Goal: Task Accomplishment & Management: Use online tool/utility

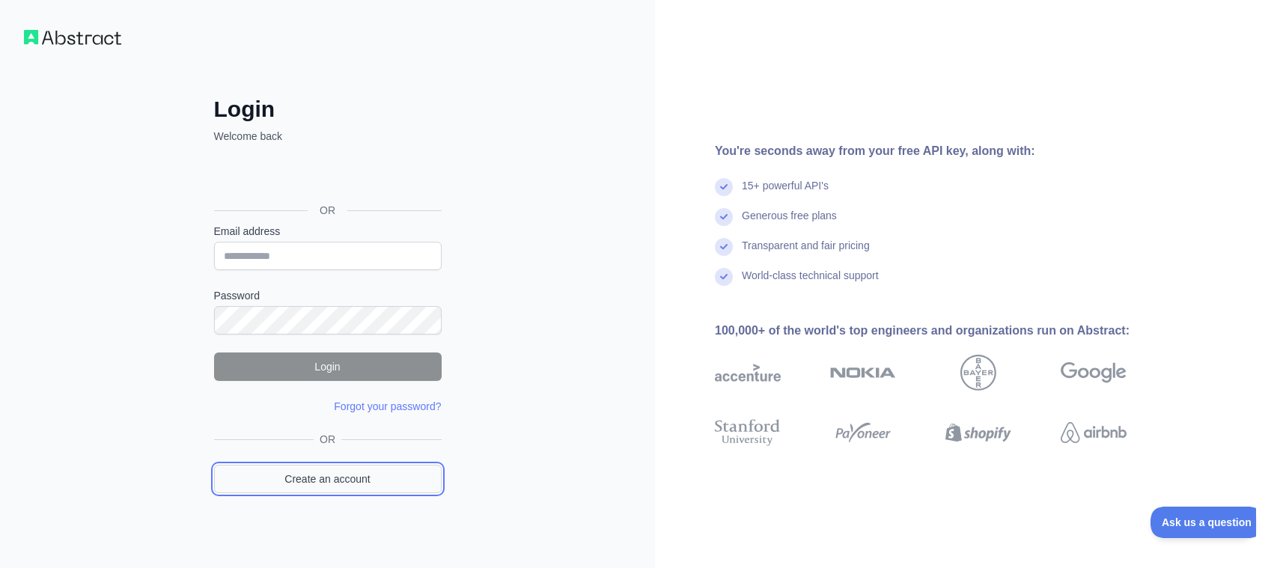
click at [341, 477] on link "Create an account" at bounding box center [328, 479] width 228 height 28
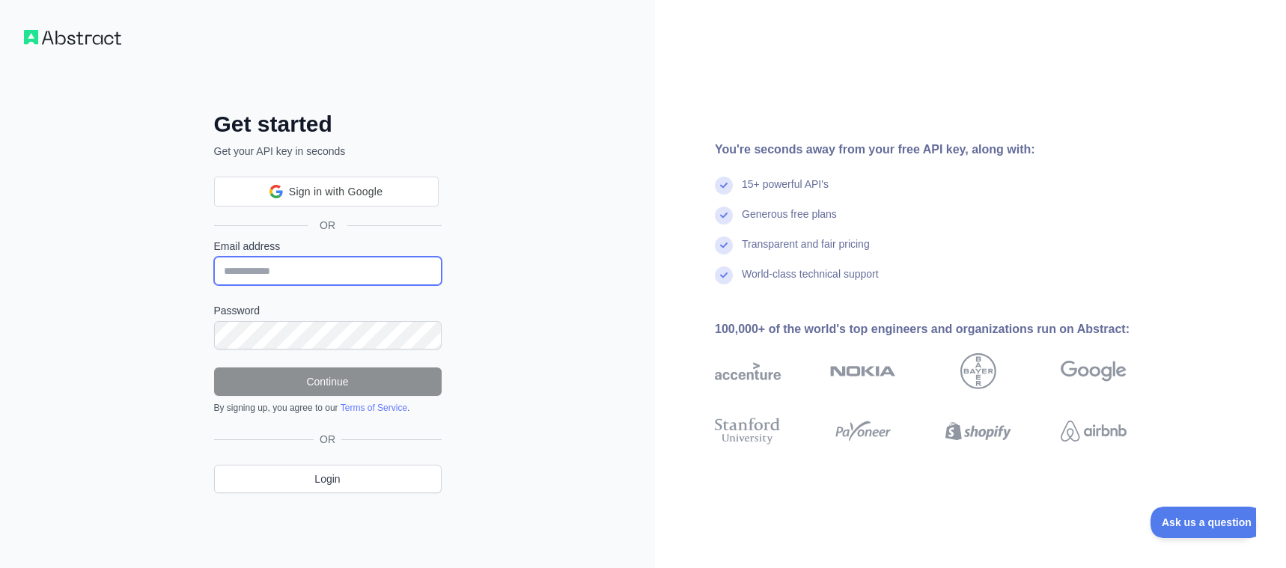
click at [317, 264] on input "Email address" at bounding box center [328, 271] width 228 height 28
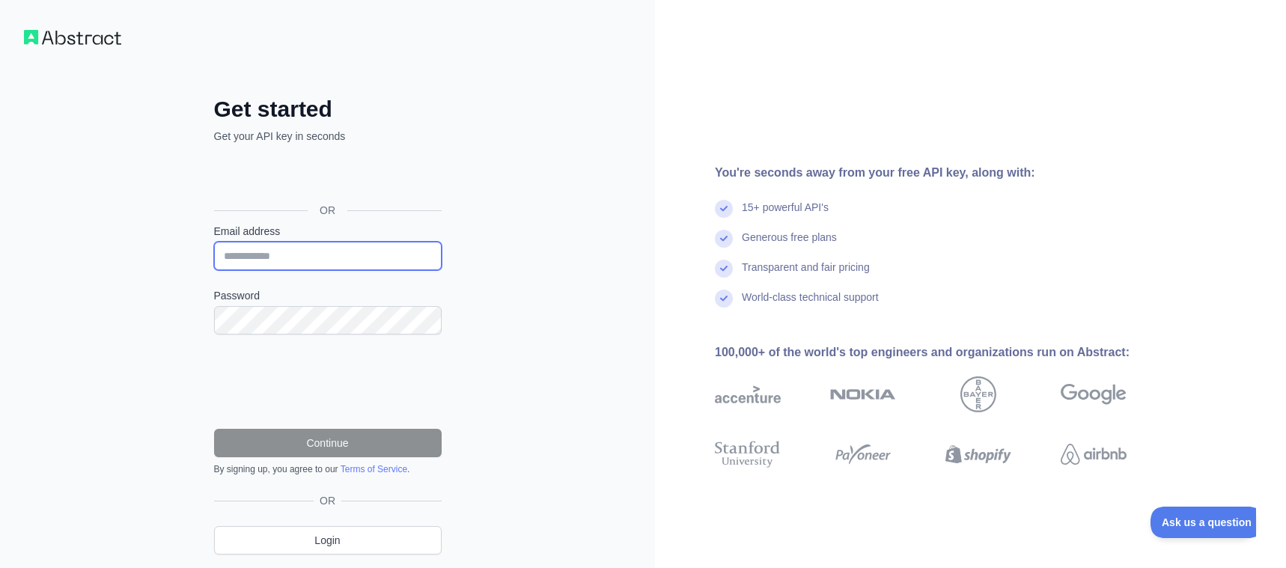
paste input "**********"
type input "**********"
click at [532, 281] on div "**********" at bounding box center [327, 307] width 655 height 615
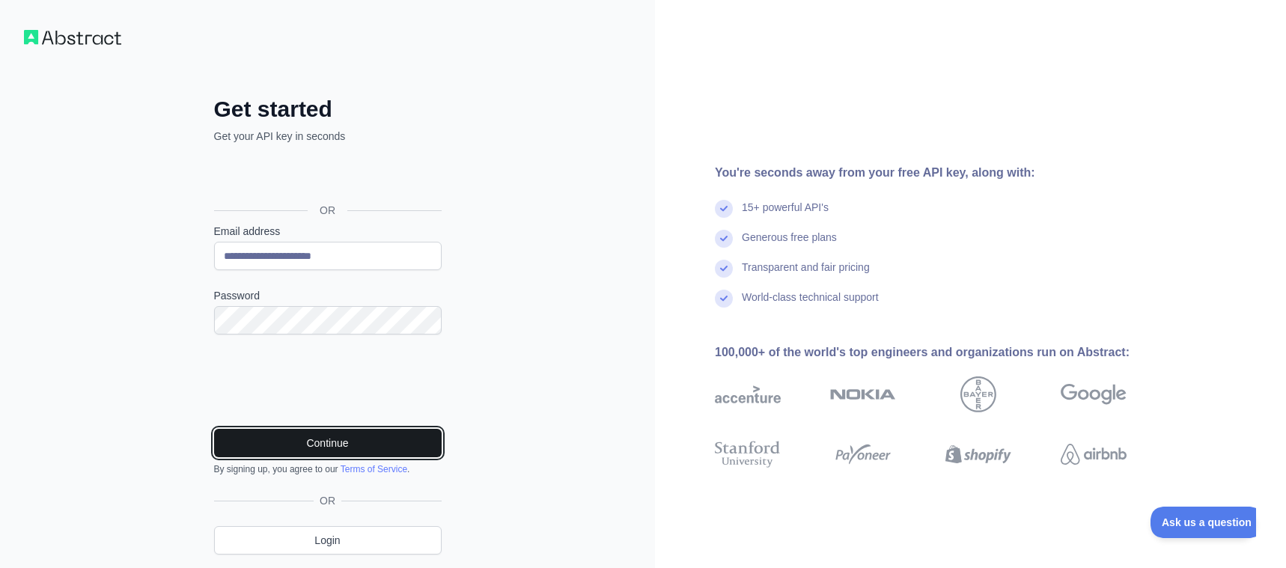
click at [335, 438] on button "Continue" at bounding box center [328, 443] width 228 height 28
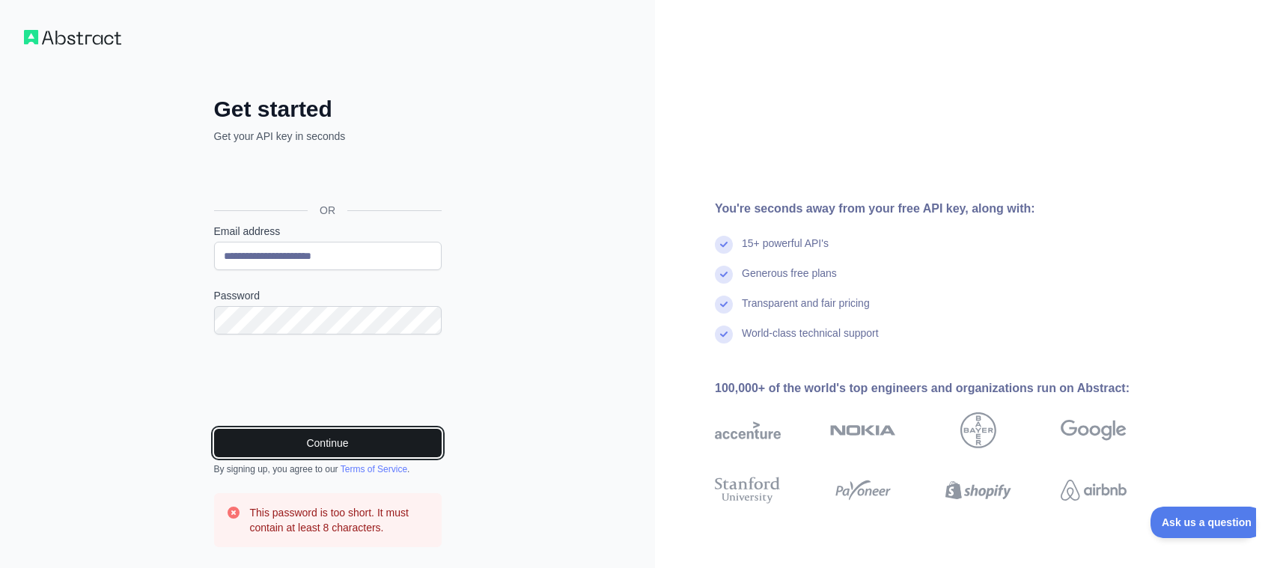
click at [312, 436] on button "Continue" at bounding box center [328, 443] width 228 height 28
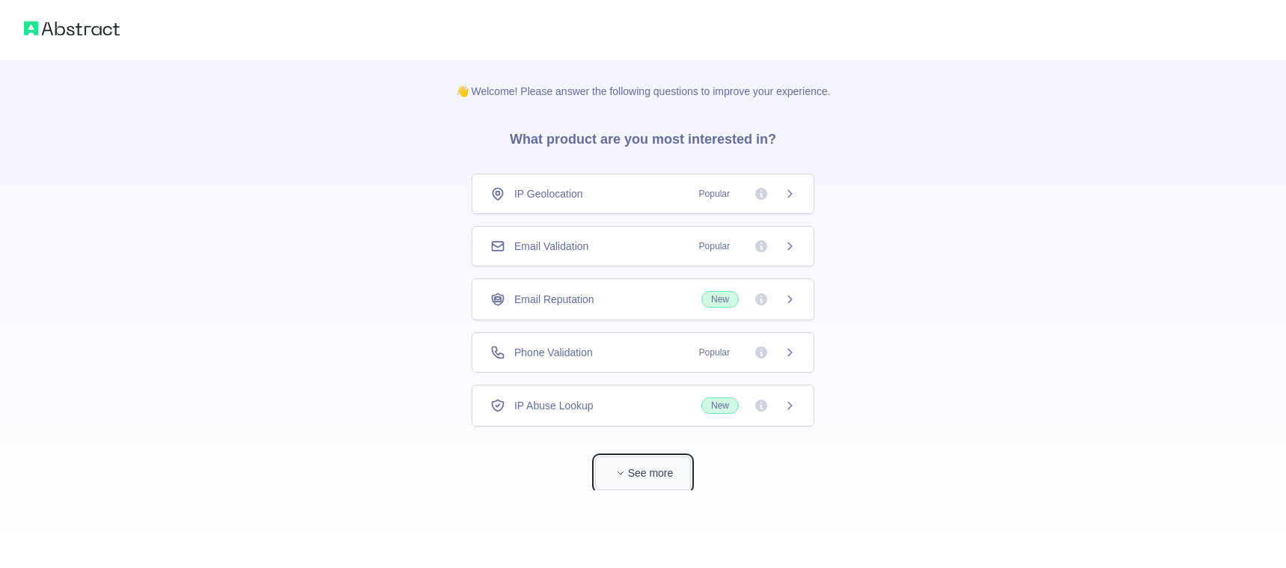
click at [636, 464] on button "See more" at bounding box center [643, 474] width 96 height 34
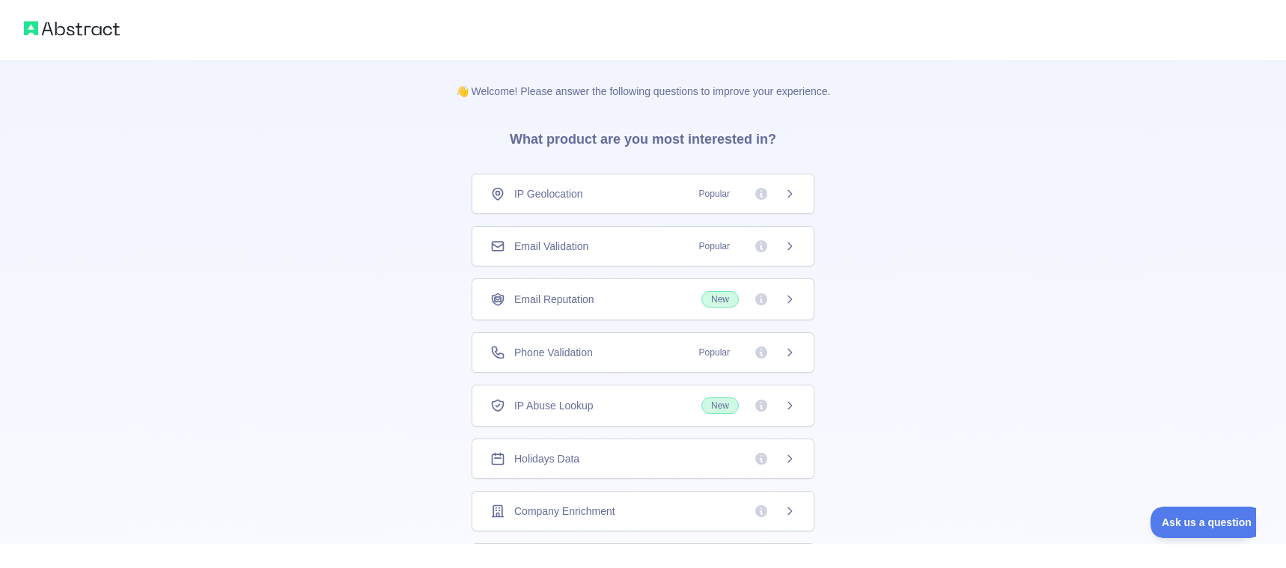
click at [720, 302] on span "New" at bounding box center [720, 299] width 37 height 16
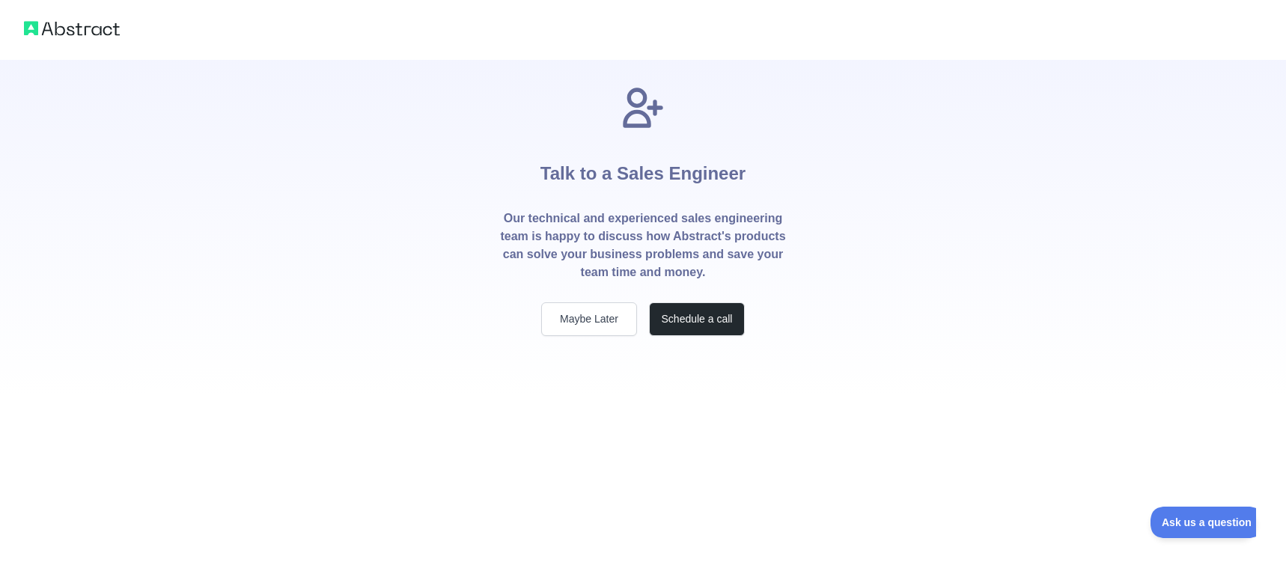
click at [616, 183] on h1 "Talk to a Sales Engineer" at bounding box center [643, 171] width 205 height 78
click at [587, 322] on button "Maybe Later" at bounding box center [589, 319] width 96 height 34
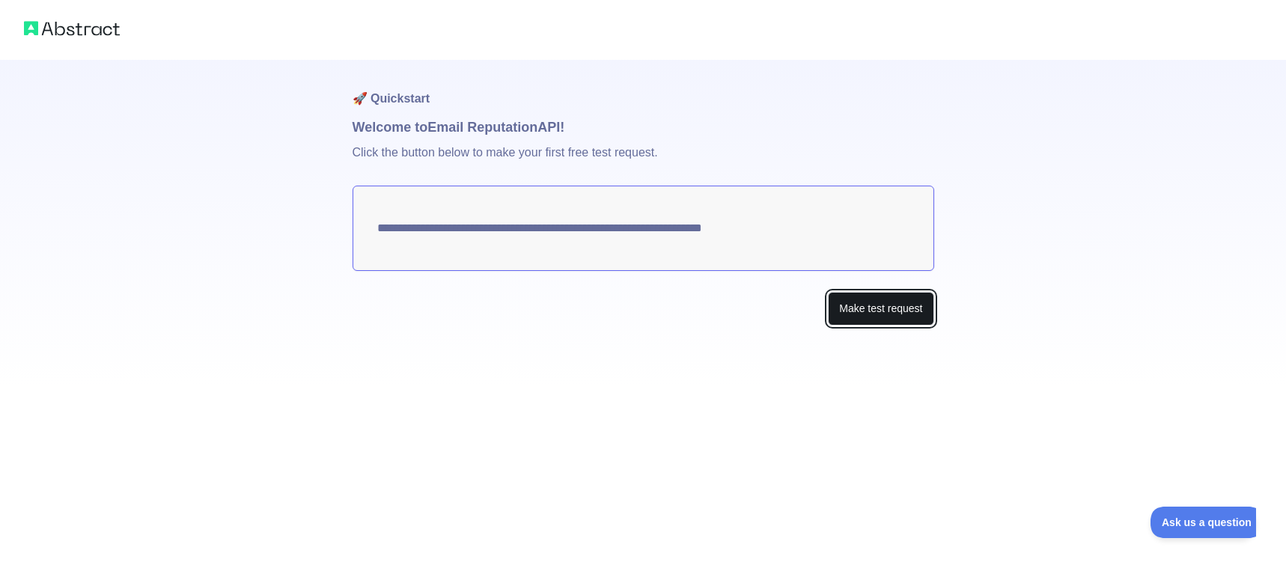
click at [867, 309] on button "Make test request" at bounding box center [881, 309] width 106 height 34
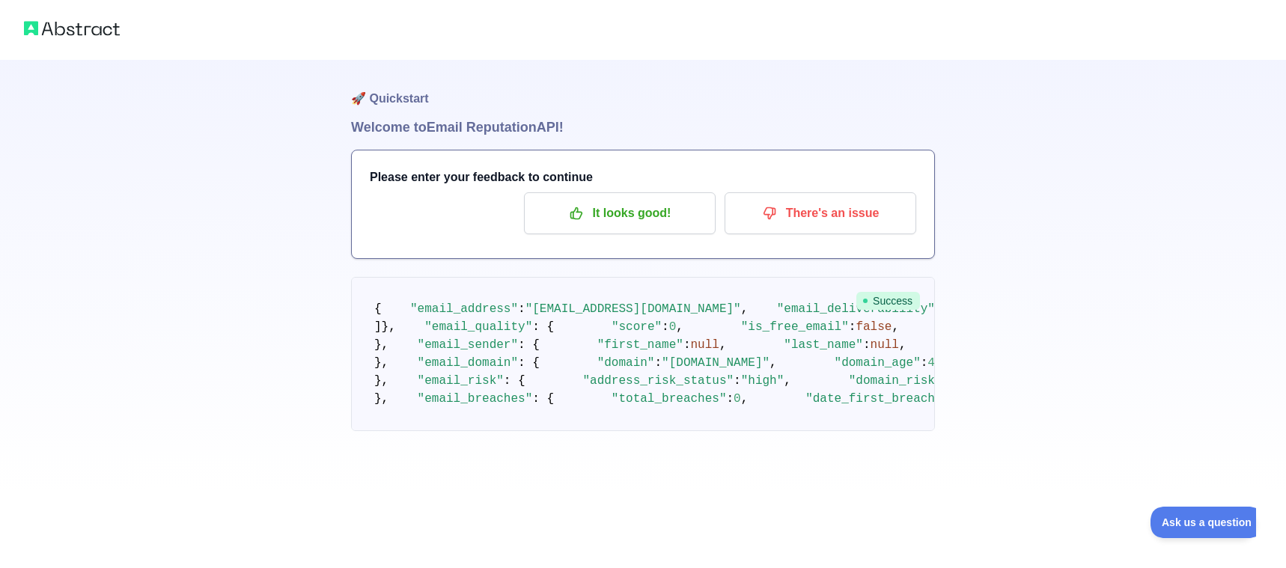
click at [79, 25] on img at bounding box center [72, 28] width 96 height 21
click at [643, 213] on p "It looks good!" at bounding box center [619, 213] width 169 height 25
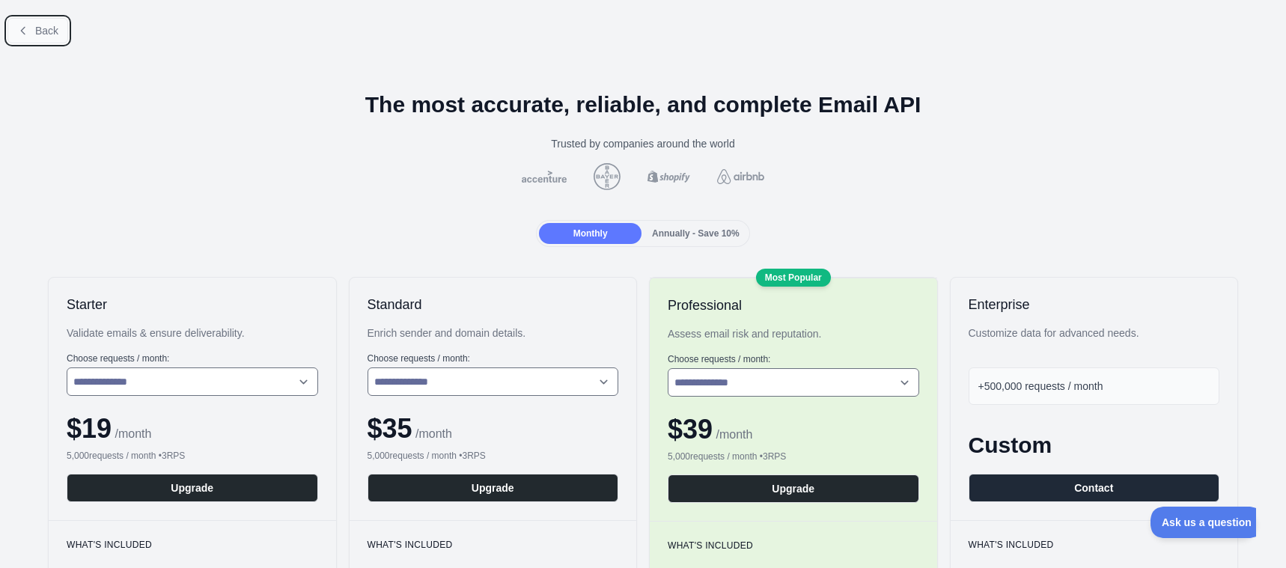
click at [40, 25] on span "Back" at bounding box center [46, 31] width 23 height 12
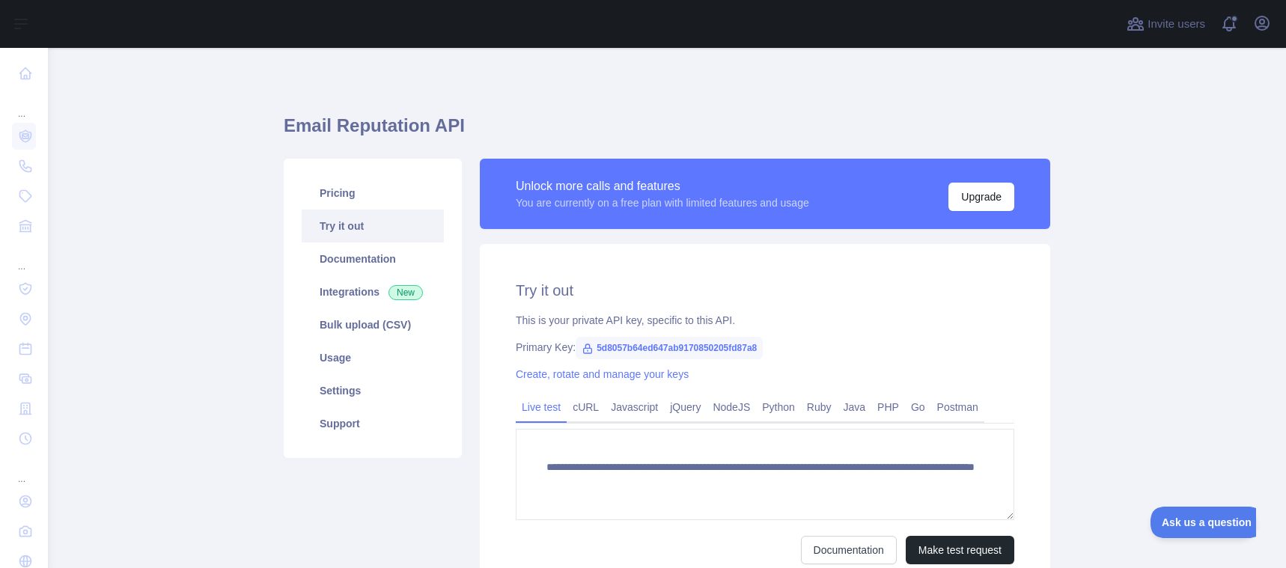
click at [724, 289] on h2 "Try it out" at bounding box center [765, 290] width 499 height 21
click at [656, 345] on span "5d8057b64ed647ab9170850205fd87a8" at bounding box center [669, 348] width 187 height 22
copy span "5d8057b64ed647ab9170850205fd87a8"
